Goal: Check status: Check status

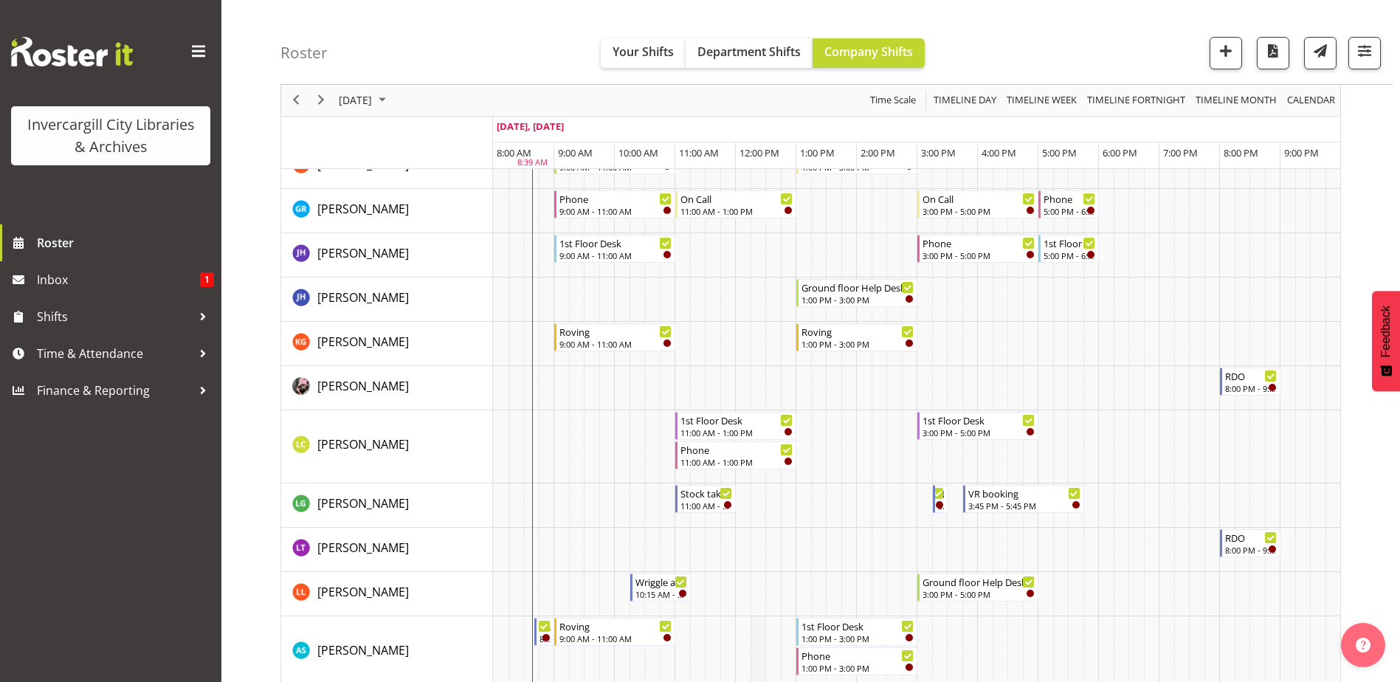
scroll to position [383, 0]
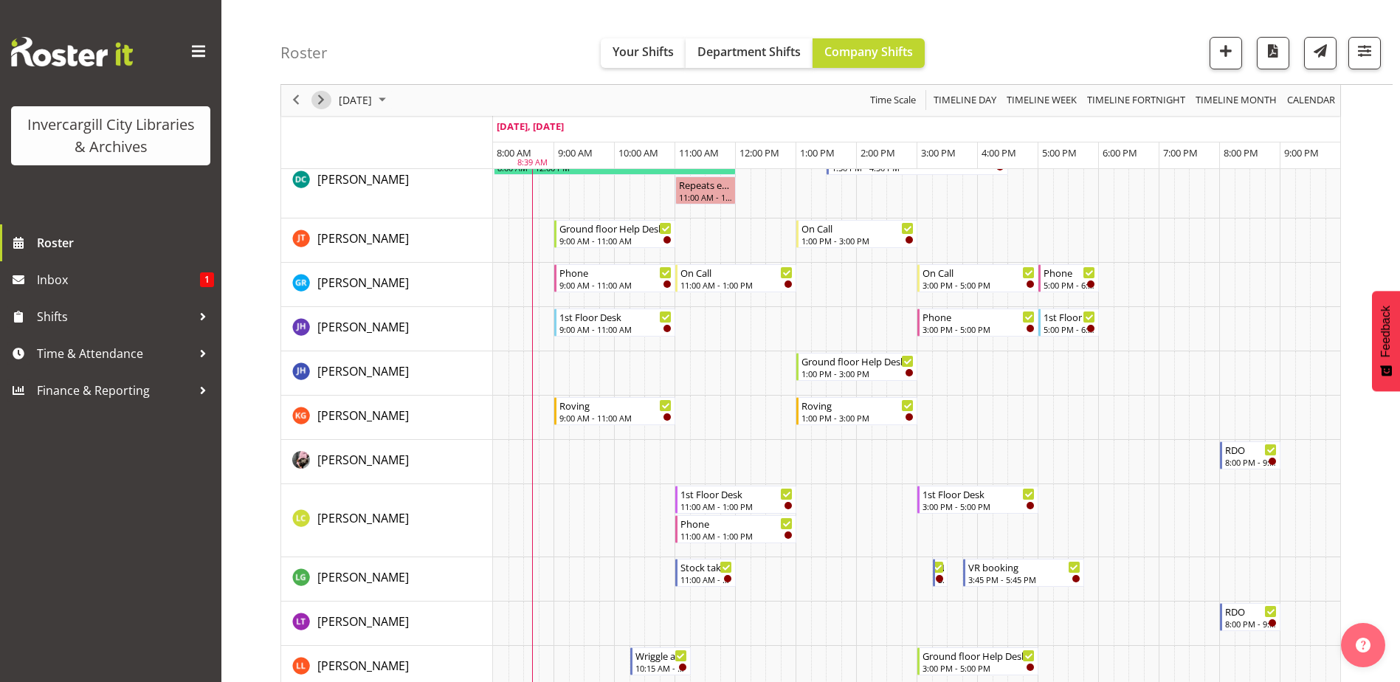
click at [318, 102] on span "Next" at bounding box center [321, 101] width 18 height 18
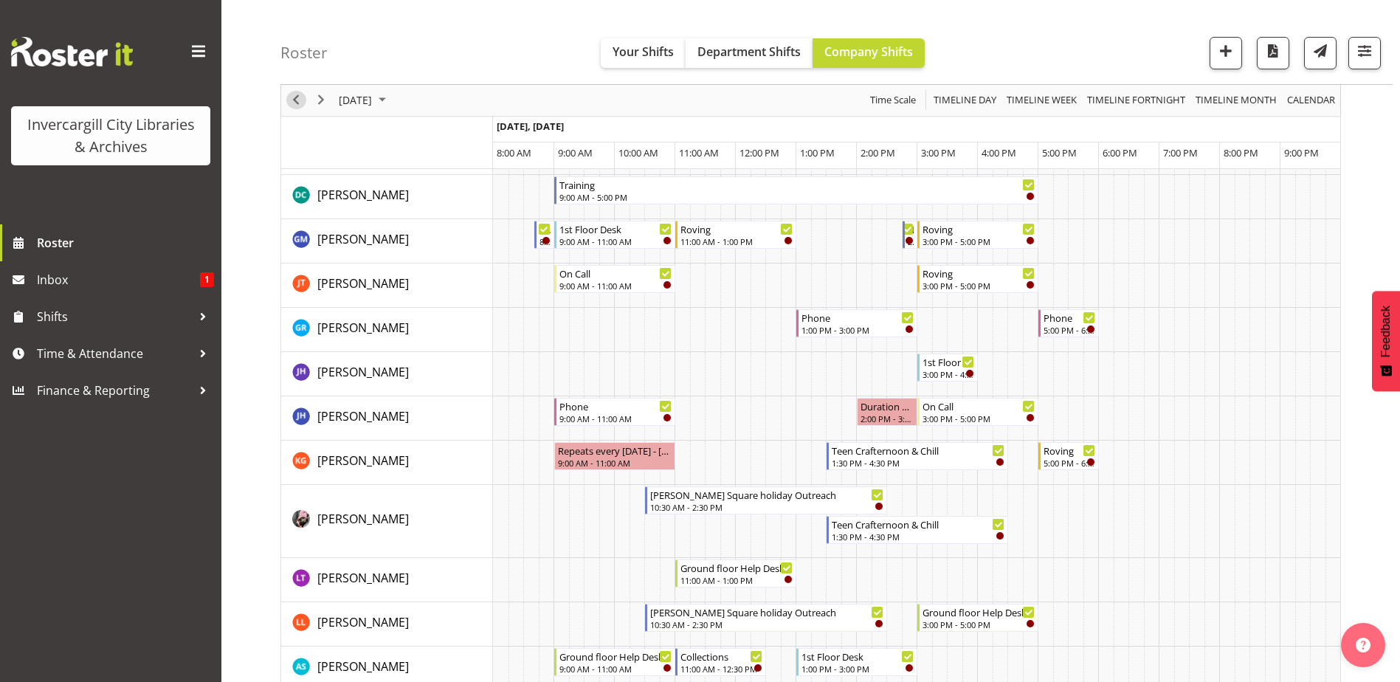
drag, startPoint x: 300, startPoint y: 94, endPoint x: 320, endPoint y: 111, distance: 25.6
click at [300, 95] on span "Previous" at bounding box center [296, 101] width 18 height 18
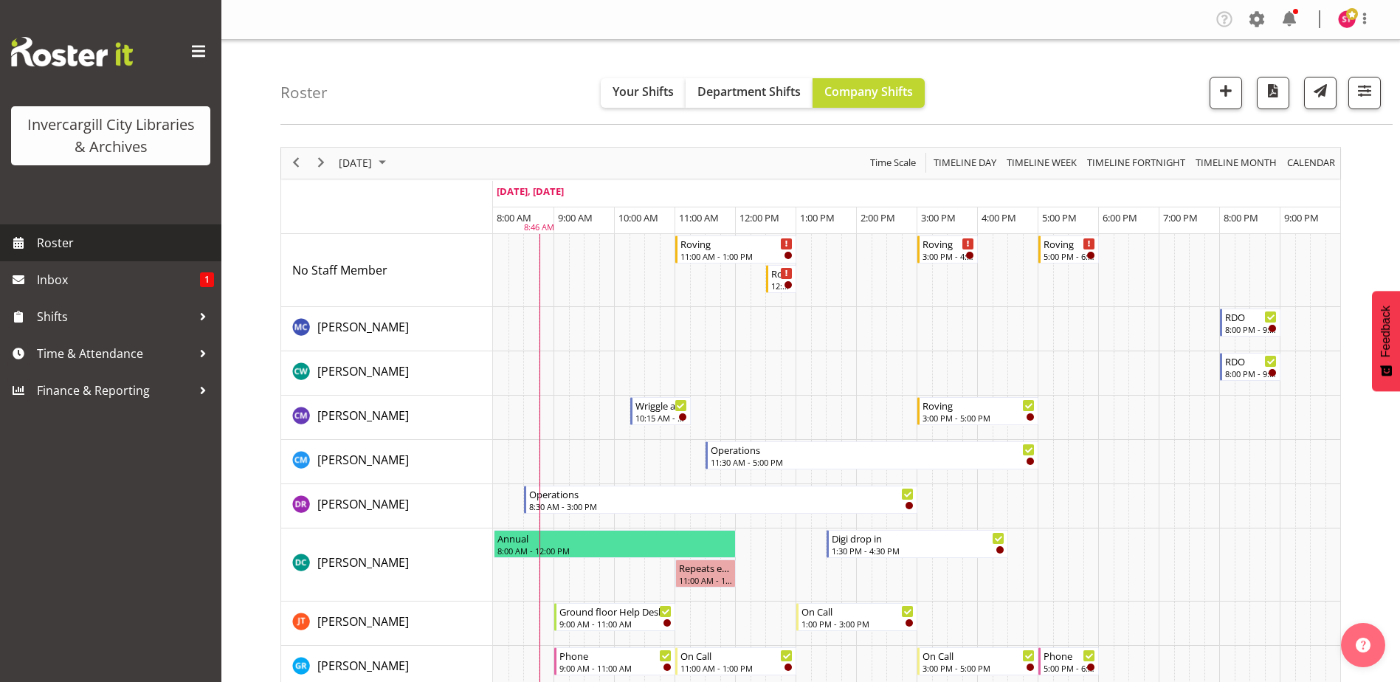
click at [69, 233] on span "Roster" at bounding box center [125, 243] width 177 height 22
click at [295, 166] on span "Previous" at bounding box center [296, 163] width 18 height 18
